Goal: Check status

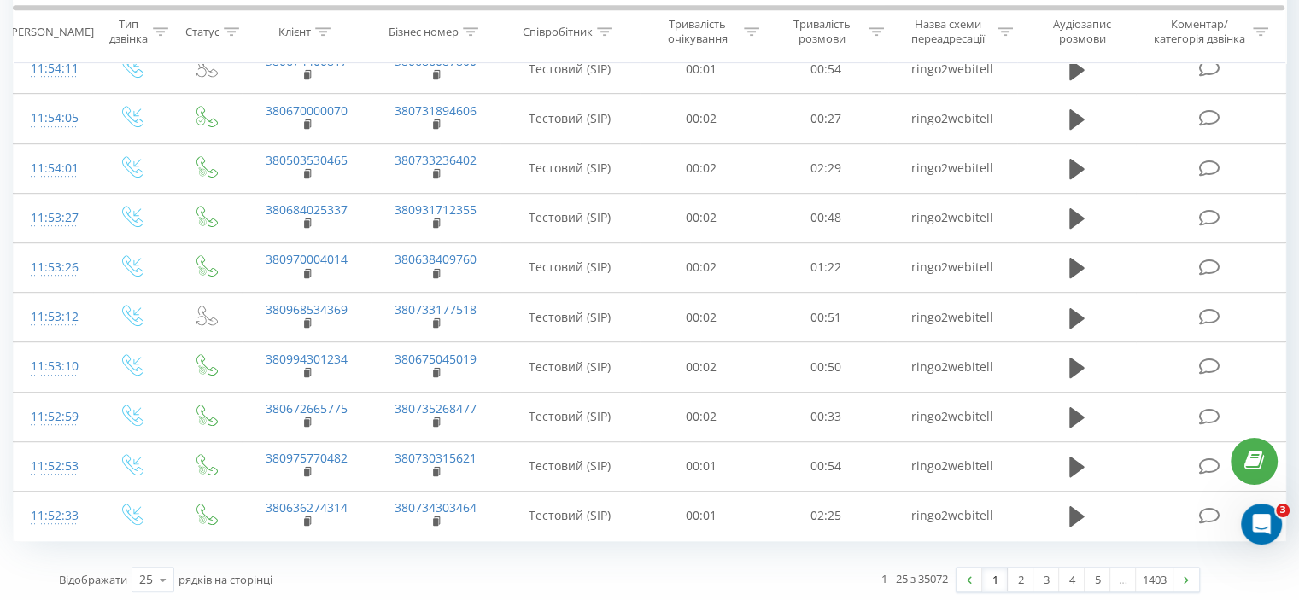
click at [365, 564] on div "Відображати 25 10 25 50 100 рядків на сторінці" at bounding box center [338, 580] width 582 height 50
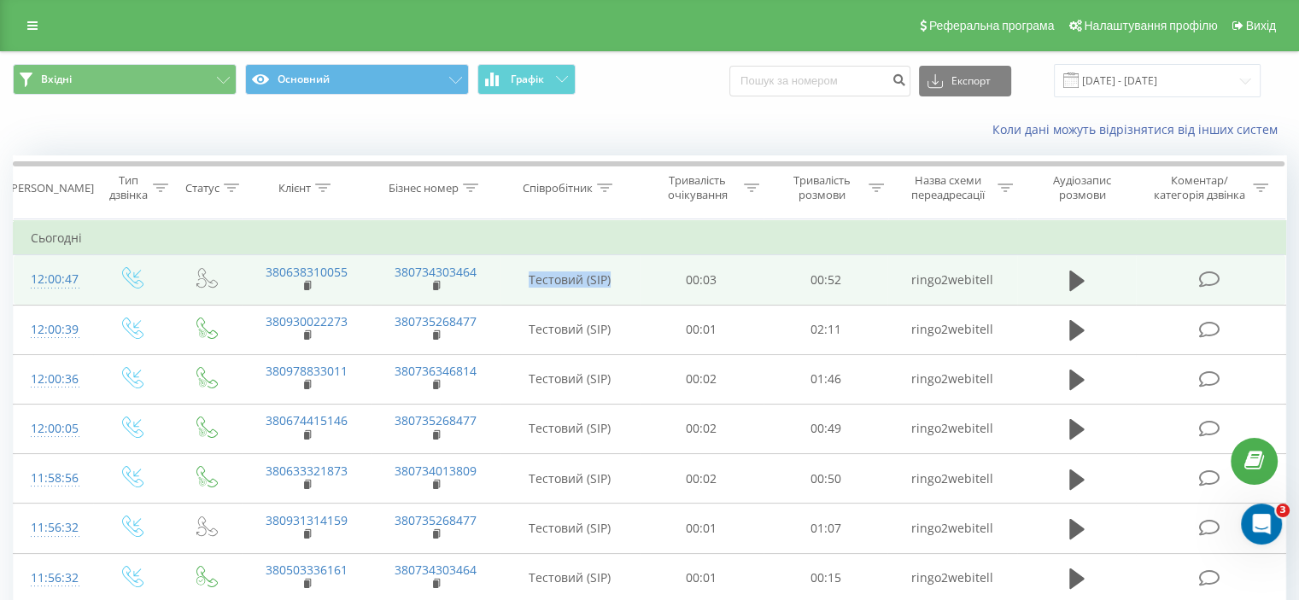
drag, startPoint x: 609, startPoint y: 276, endPoint x: 529, endPoint y: 278, distance: 79.4
click at [529, 278] on td "Тестовий (SIP)" at bounding box center [569, 280] width 139 height 50
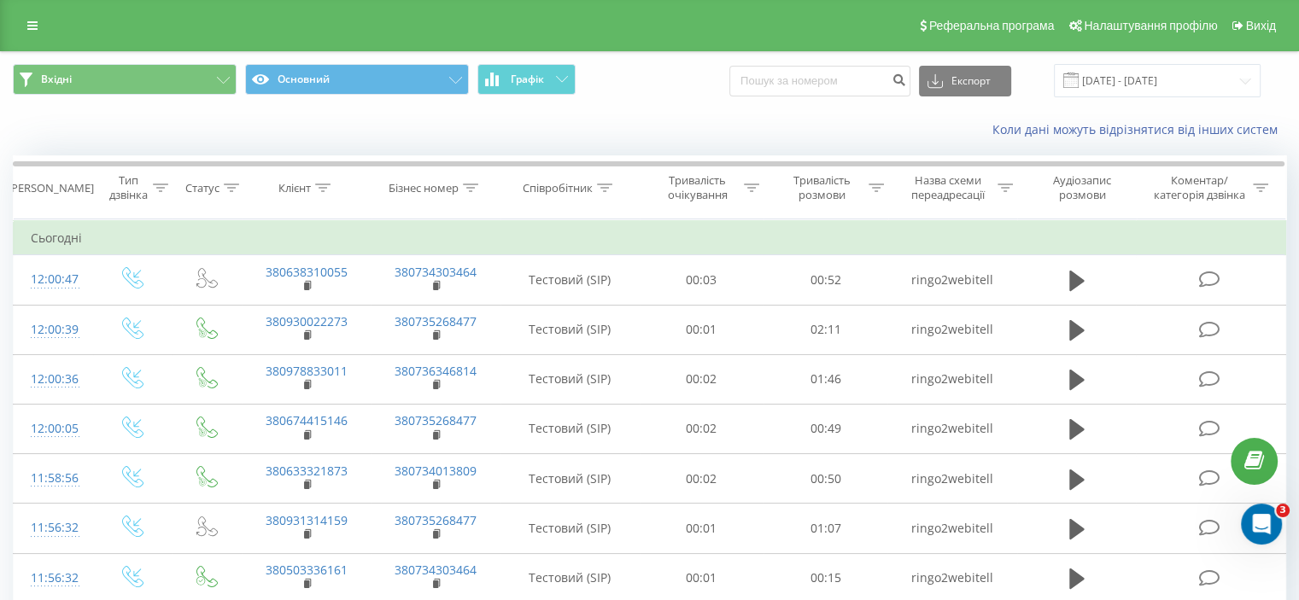
click at [573, 137] on div "Коли дані можуть відрізнятися вiд інших систем" at bounding box center [893, 129] width 810 height 17
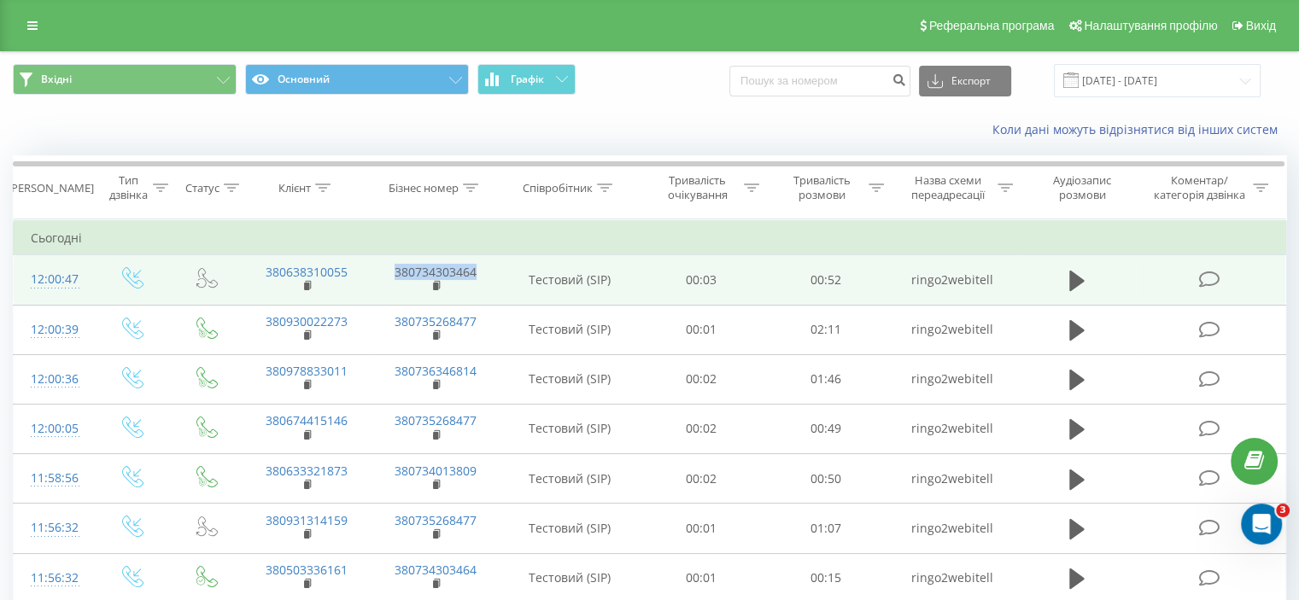
drag, startPoint x: 489, startPoint y: 272, endPoint x: 396, endPoint y: 267, distance: 93.2
click at [396, 267] on td "380734303464" at bounding box center [435, 280] width 129 height 50
drag, startPoint x: 529, startPoint y: 282, endPoint x: 608, endPoint y: 284, distance: 78.6
click at [608, 284] on td "Тестовий (SIP)" at bounding box center [569, 280] width 139 height 50
drag, startPoint x: 686, startPoint y: 283, endPoint x: 994, endPoint y: 280, distance: 308.3
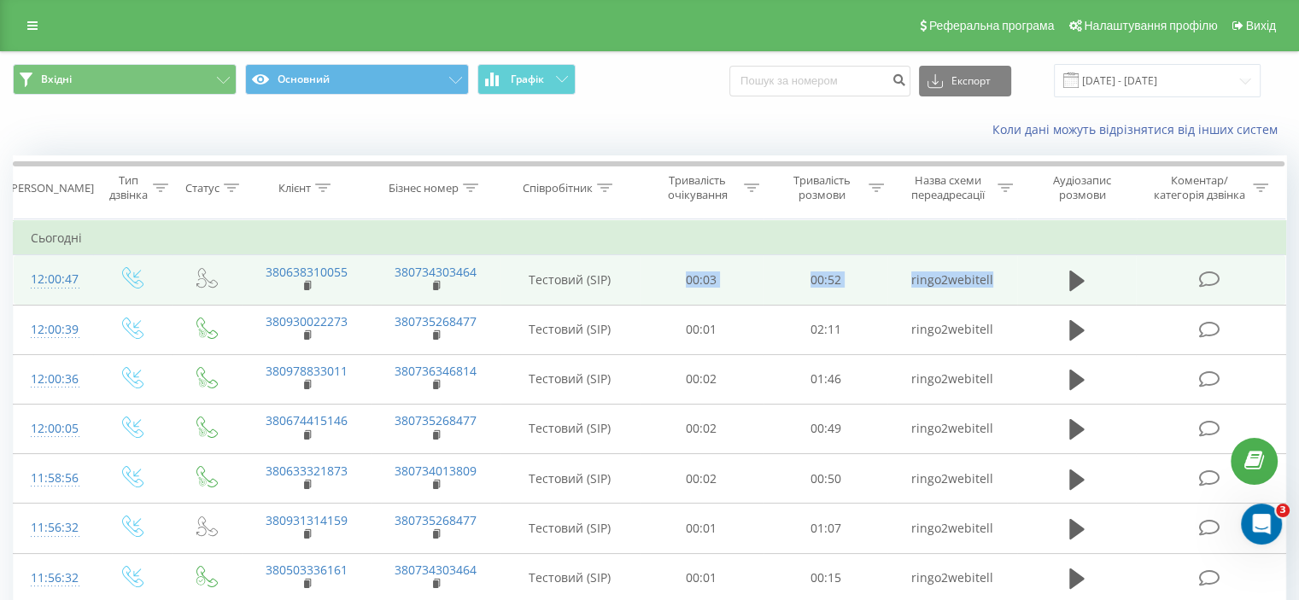
click at [994, 280] on tr "12:00:47 380638310055 380734303464 Тестовий (SIP) 00:03 00:52 ringo2webitell" at bounding box center [650, 280] width 1272 height 50
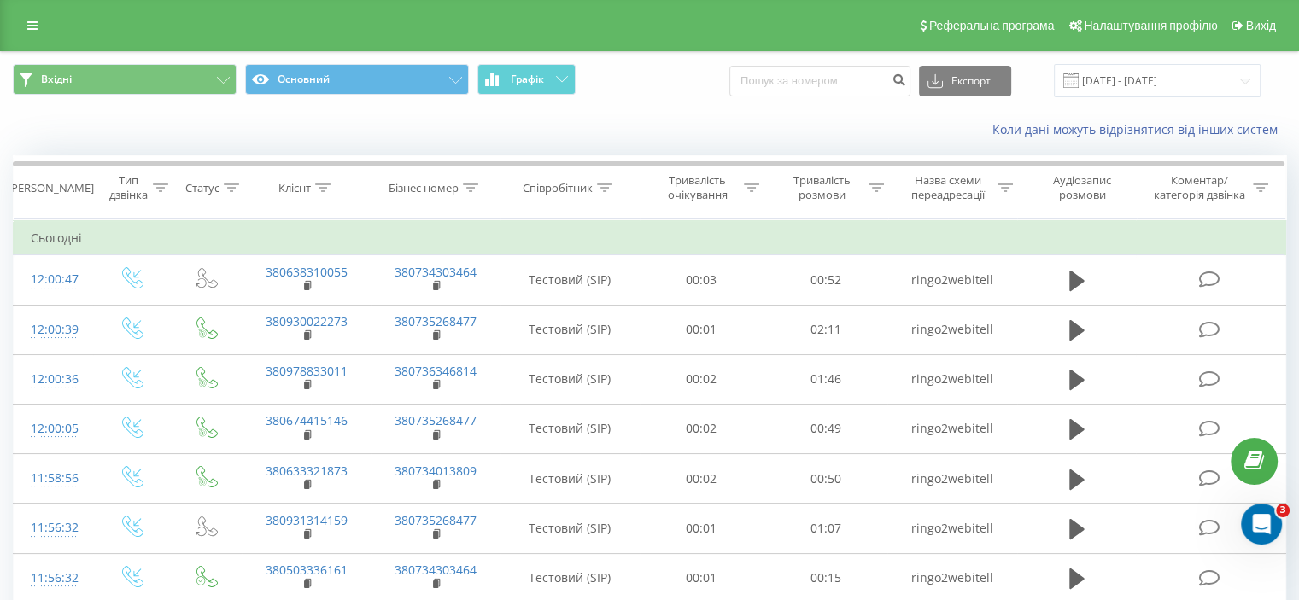
click at [696, 132] on div "Коли дані можуть відрізнятися вiд інших систем" at bounding box center [893, 129] width 810 height 17
